Goal: Information Seeking & Learning: Learn about a topic

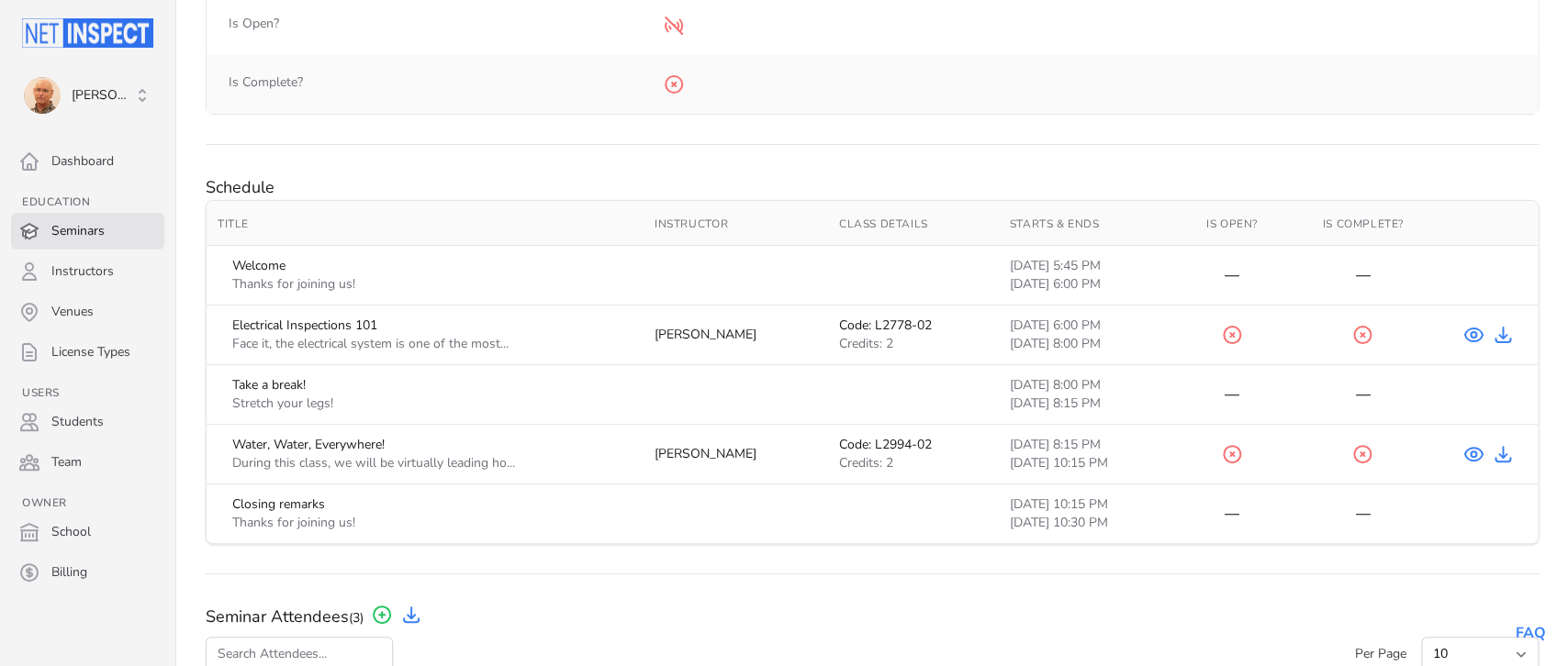
scroll to position [689, 0]
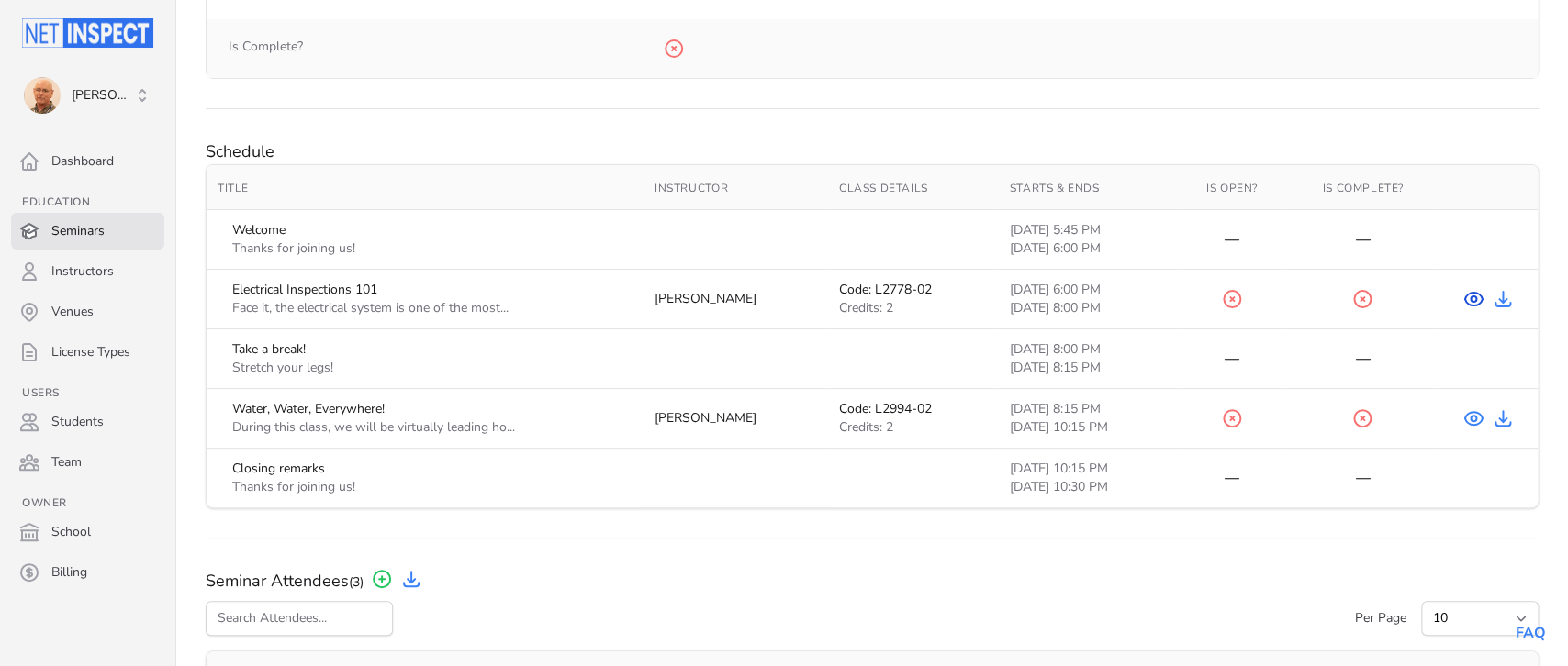
click at [1473, 301] on icon "View Course" at bounding box center [1472, 299] width 22 height 22
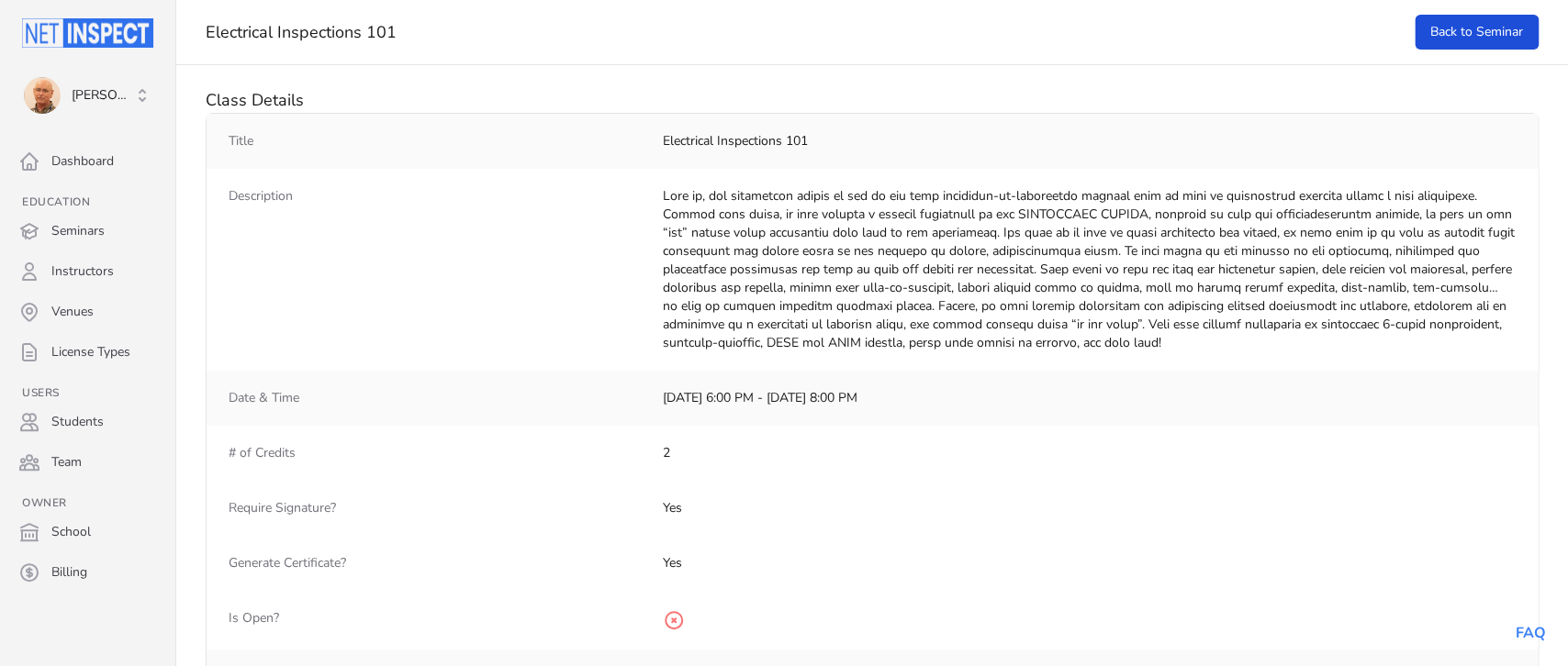
click at [1246, 336] on dd at bounding box center [1089, 269] width 852 height 165
click at [1221, 311] on dd at bounding box center [1089, 269] width 852 height 165
click at [1263, 336] on dd at bounding box center [1089, 269] width 852 height 165
drag, startPoint x: 1251, startPoint y: 338, endPoint x: 652, endPoint y: 192, distance: 616.5
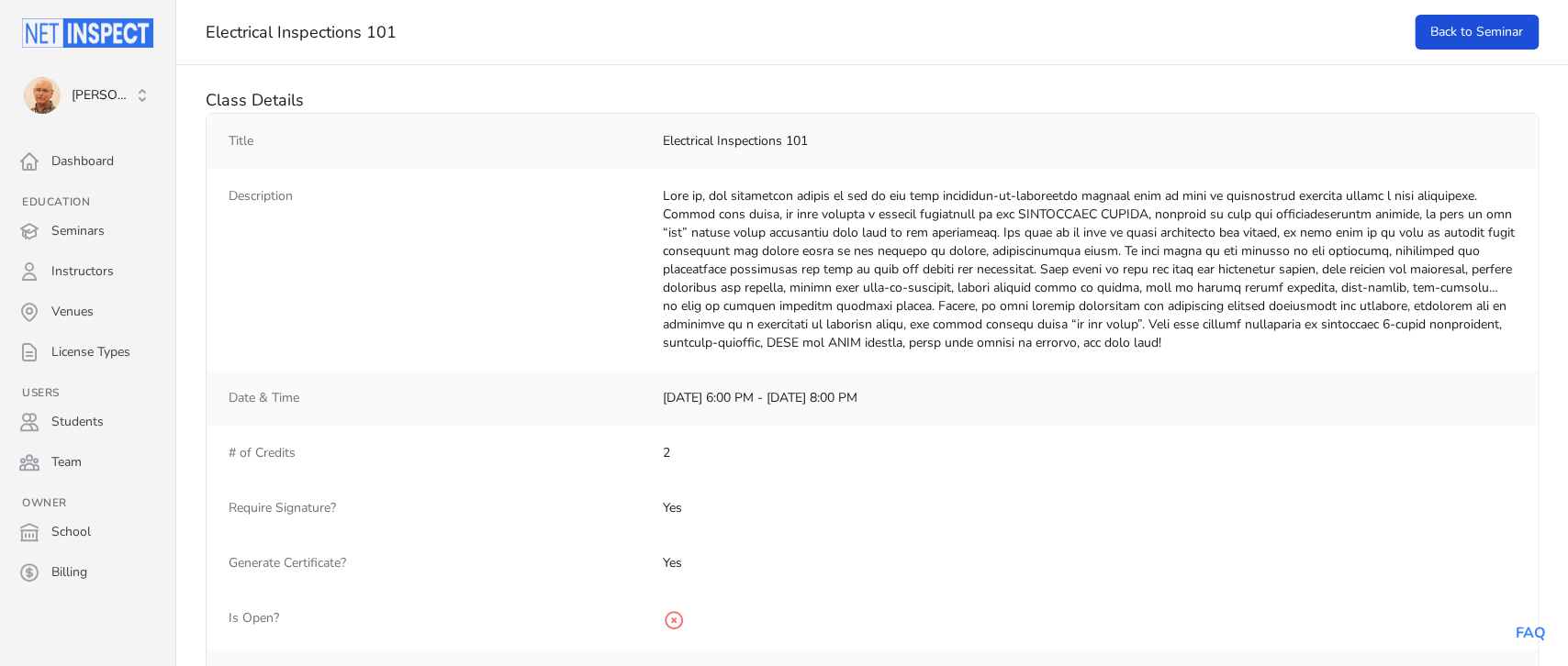
click at [652, 192] on div "Description" at bounding box center [872, 269] width 1331 height 202
copy div "Face it, the electrical system is one of the most difficult-to-understand syste…"
click at [1400, 375] on div "Date & Time 9/16/25 6:00 PM - 9/16/25 8:00 PM" at bounding box center [872, 398] width 1331 height 55
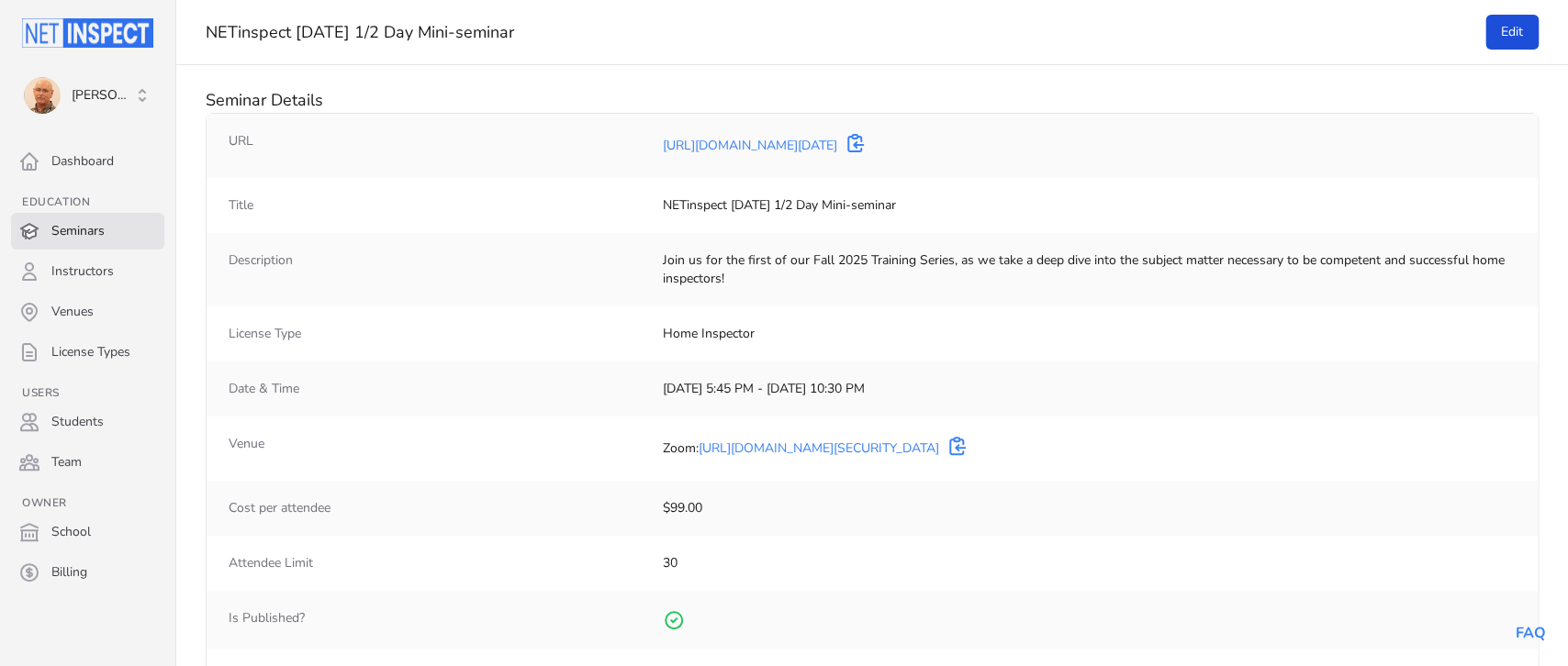
scroll to position [689, 0]
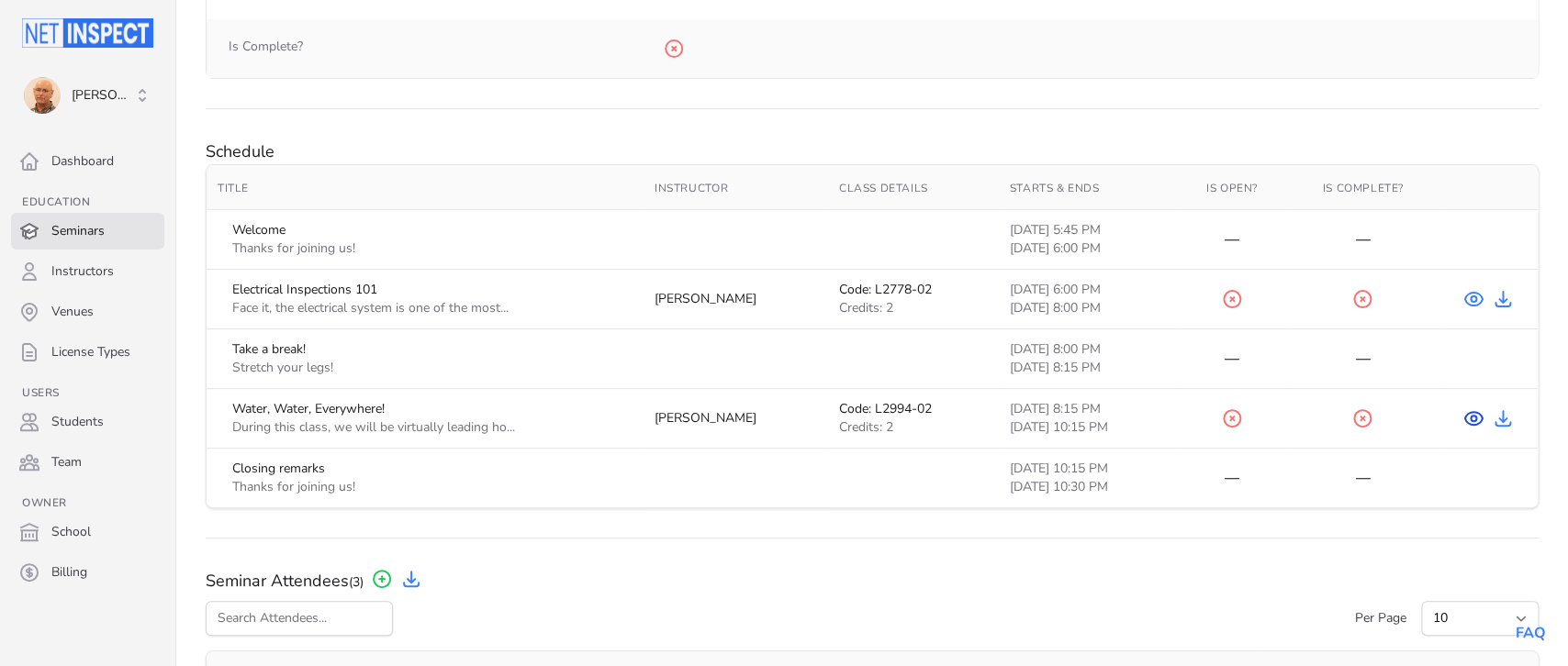
click at [1470, 420] on icon at bounding box center [1473, 418] width 6 height 6
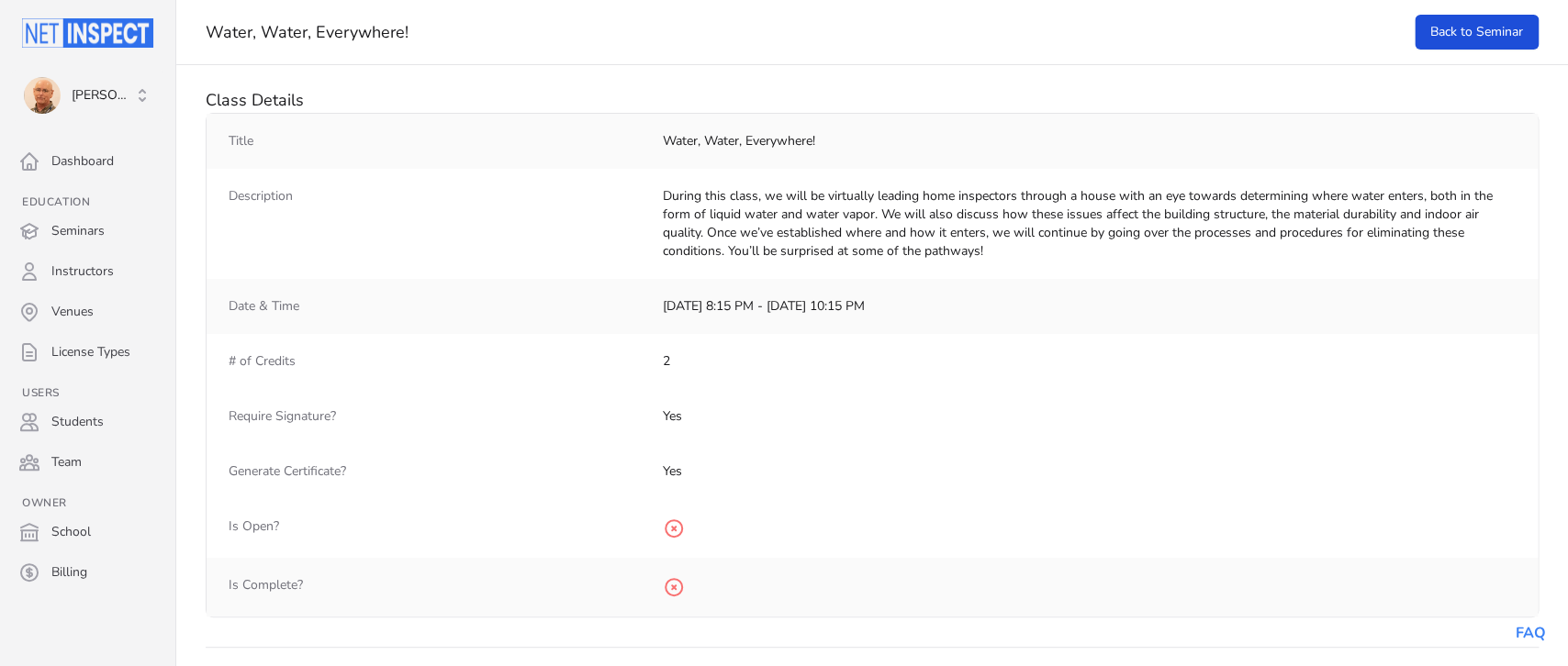
drag, startPoint x: 1005, startPoint y: 248, endPoint x: 656, endPoint y: 196, distance: 352.9
click at [656, 196] on div "Description During this class, we will be virtually leading home inspectors thr…" at bounding box center [872, 224] width 1331 height 110
copy dd "During this class, we will be virtually leading home inspectors through a house…"
click at [86, 228] on link "Seminars" at bounding box center [87, 231] width 153 height 37
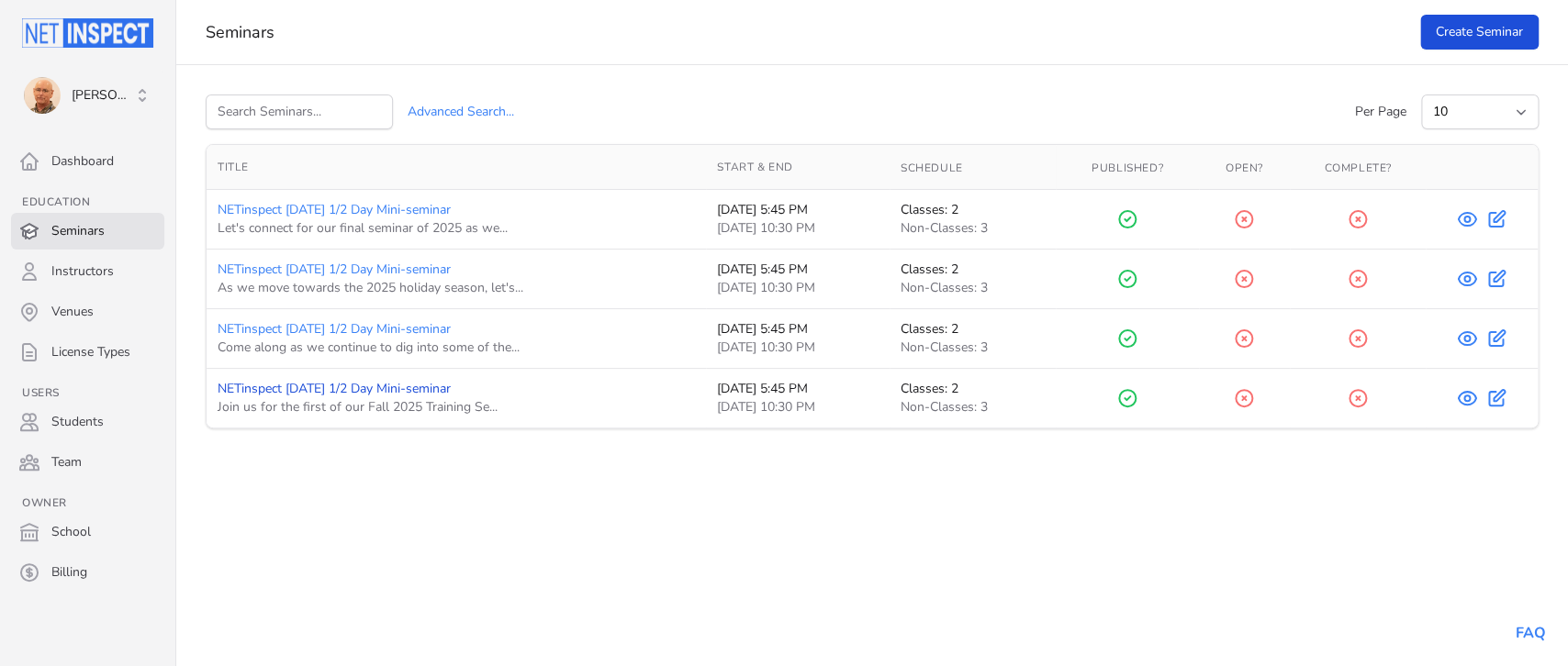
click at [449, 388] on link "NETinspect [DATE] 1/2 Day Mini-seminar" at bounding box center [334, 388] width 233 height 17
